Goal: Information Seeking & Learning: Learn about a topic

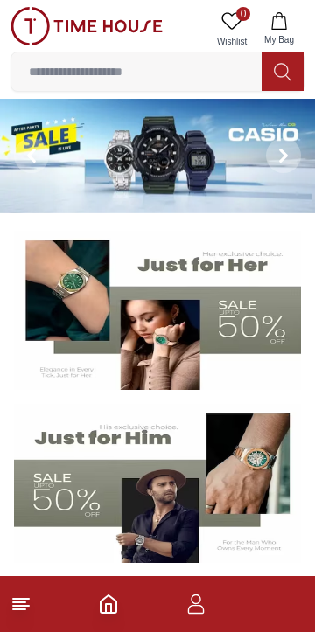
click at [171, 67] on input at bounding box center [136, 71] width 250 height 35
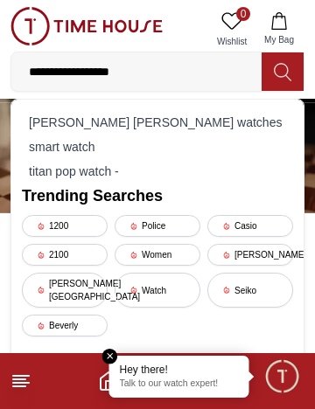
type input "**********"
click at [266, 80] on button at bounding box center [283, 71] width 42 height 38
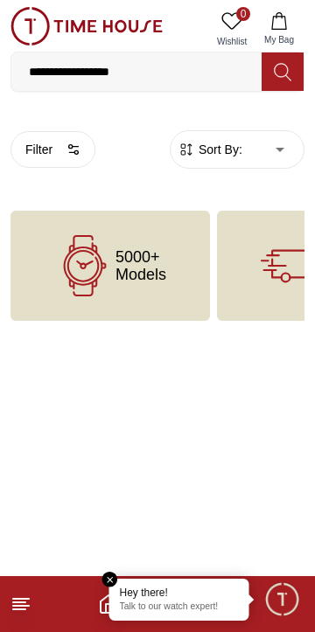
click at [159, 305] on div "5000+ Models" at bounding box center [109, 266] width 199 height 110
click at [157, 295] on div "5000+ Models" at bounding box center [109, 266] width 199 height 110
click at [112, 583] on em "Close tooltip" at bounding box center [110, 580] width 16 height 16
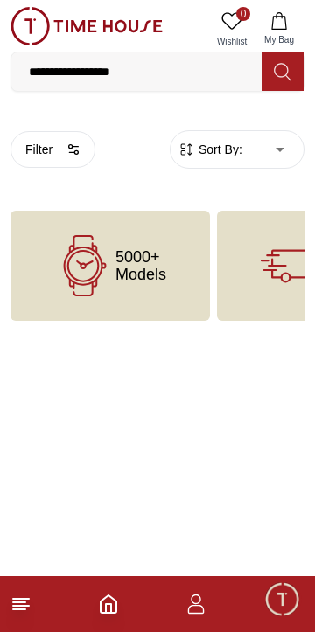
click at [165, 275] on span "5000+ Models" at bounding box center [140, 265] width 51 height 35
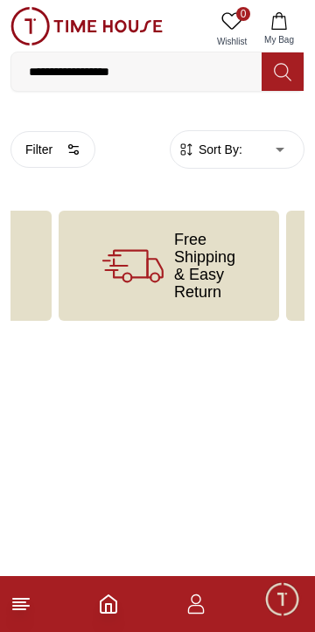
scroll to position [0, 161]
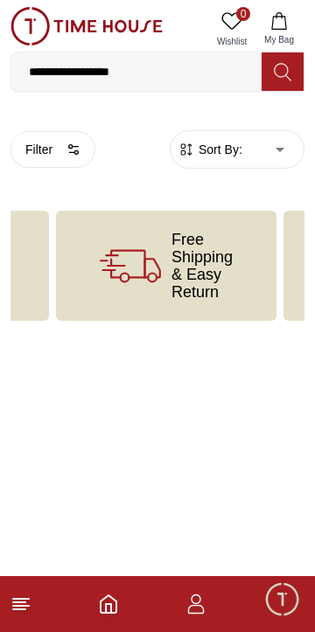
click at [109, 597] on icon "Home" at bounding box center [109, 604] width 16 height 17
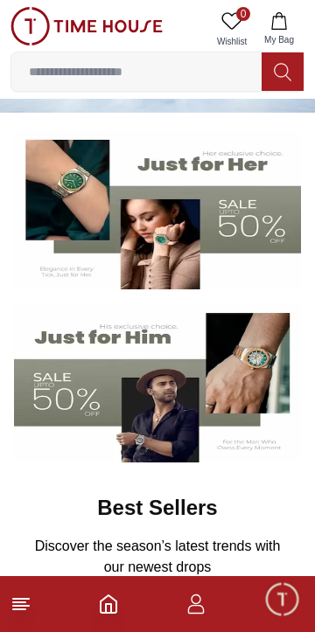
scroll to position [101, 0]
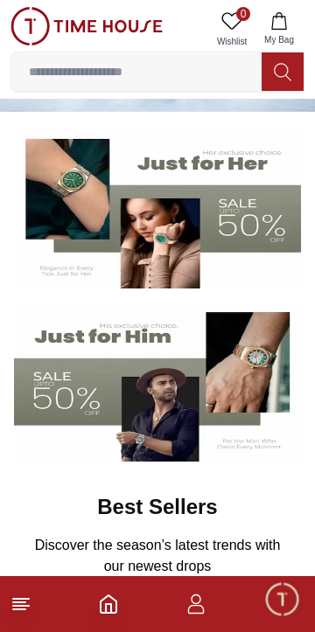
click at [69, 177] on img at bounding box center [157, 208] width 287 height 159
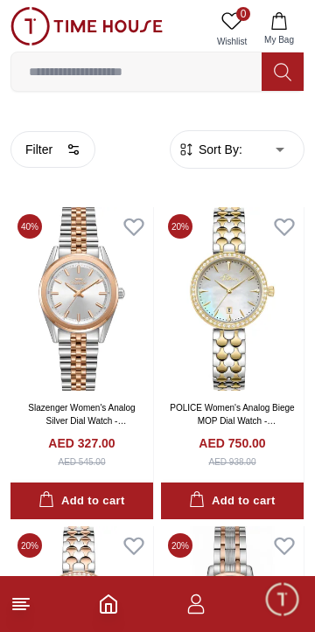
click at [171, 71] on input at bounding box center [136, 71] width 250 height 35
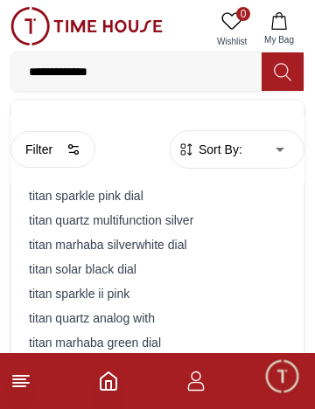
type input "**********"
